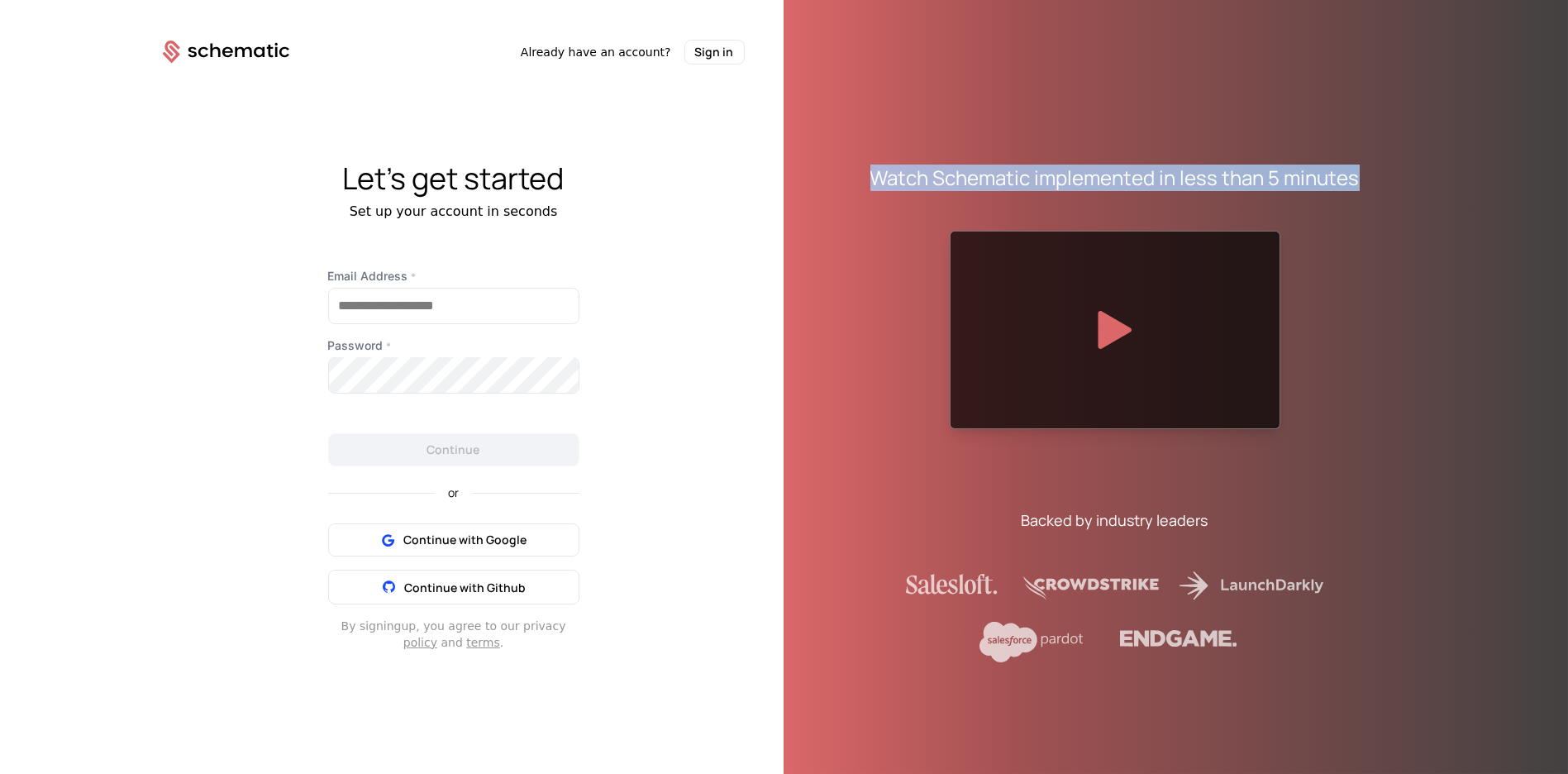
drag, startPoint x: 878, startPoint y: 176, endPoint x: 1389, endPoint y: 298, distance: 525.4
click at [1409, 178] on div "Watch Schematic implemented in less than 5 minutes Backed by industry leaders" at bounding box center [1115, 400] width 661 height 774
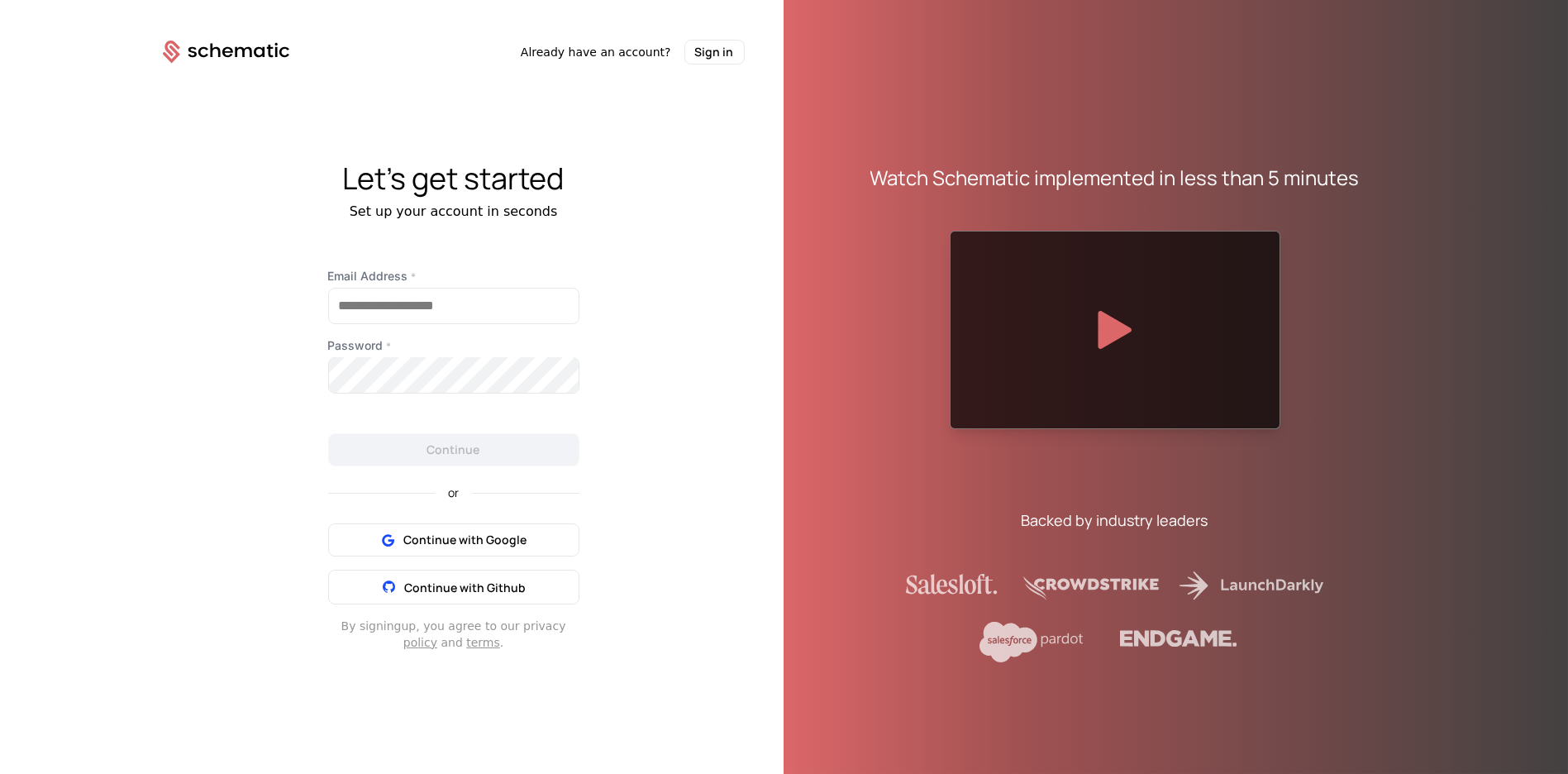
click at [1384, 305] on div "Watch Schematic implemented in less than 5 minutes Backed by industry leaders" at bounding box center [1115, 400] width 569 height 774
click at [1053, 166] on div "Watch Schematic implemented in less than 5 minutes" at bounding box center [1115, 177] width 489 height 26
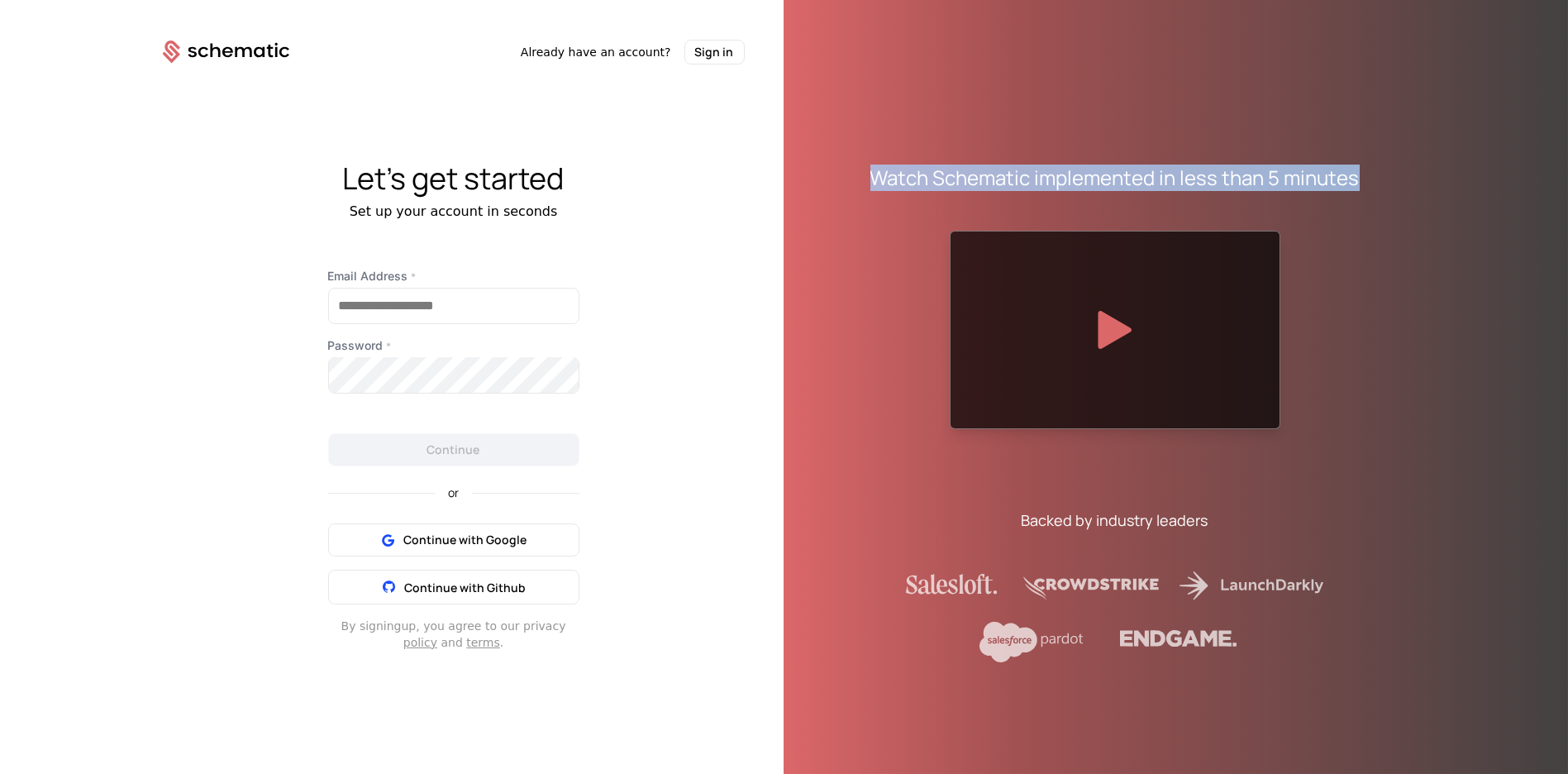
click at [1053, 166] on div "Watch Schematic implemented in less than 5 minutes" at bounding box center [1115, 177] width 489 height 26
click at [1051, 135] on div "Watch Schematic implemented in less than 5 minutes Backed by industry leaders" at bounding box center [1115, 400] width 569 height 774
